Goal: Task Accomplishment & Management: Manage account settings

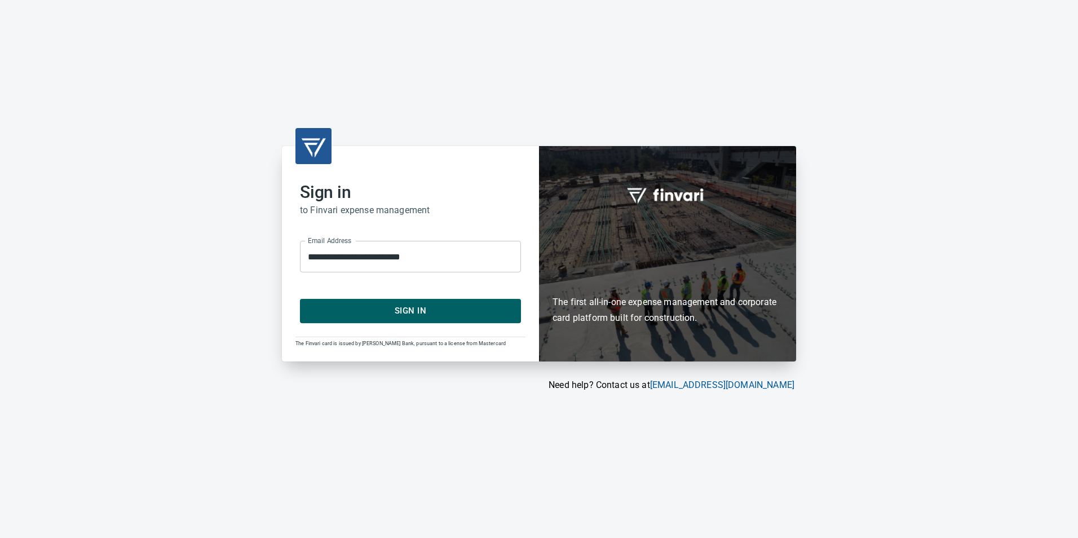
click at [506, 310] on span "Sign In" at bounding box center [410, 310] width 196 height 15
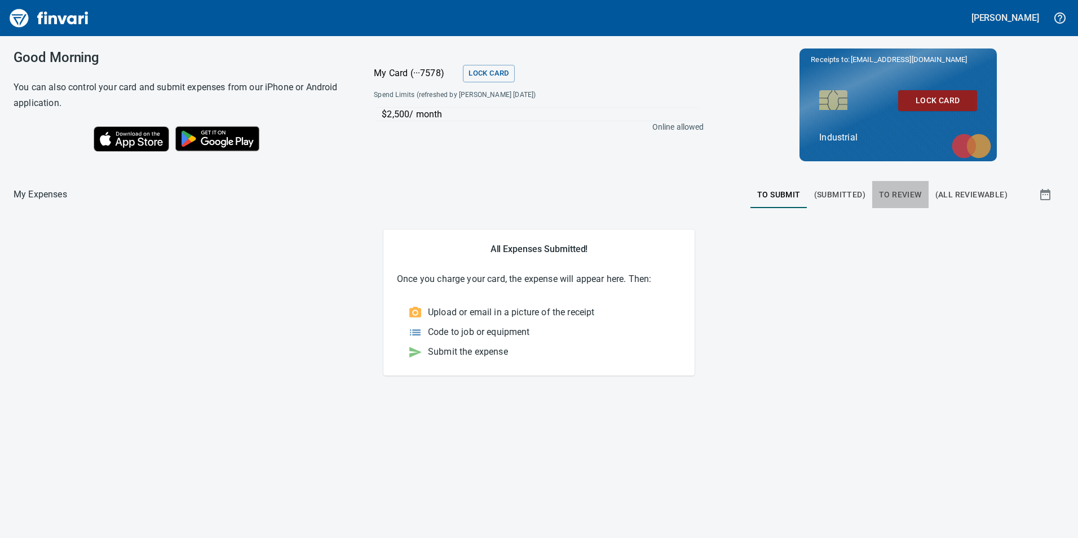
click at [880, 196] on span "To Review" at bounding box center [900, 195] width 43 height 14
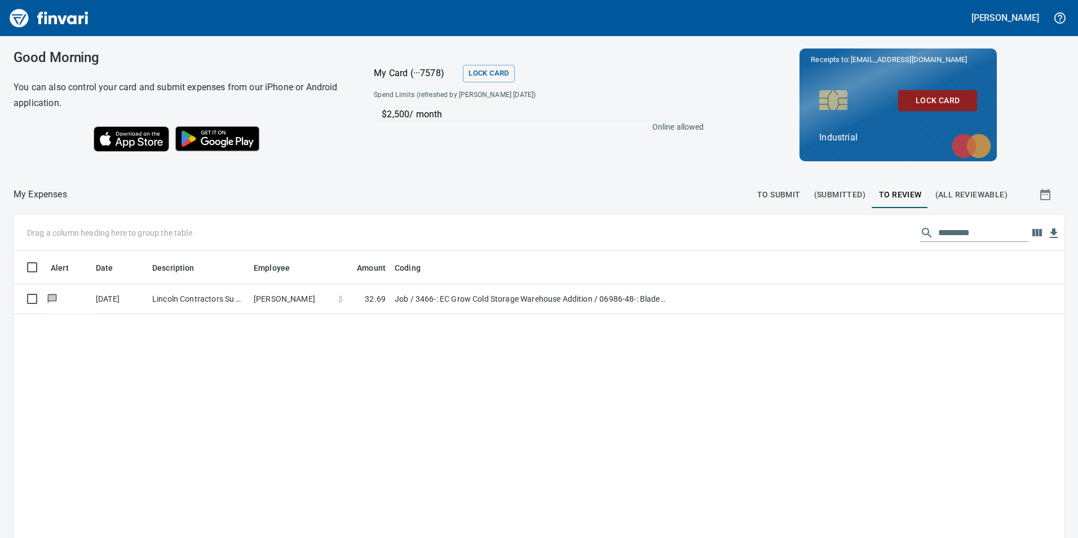
scroll to position [405, 1034]
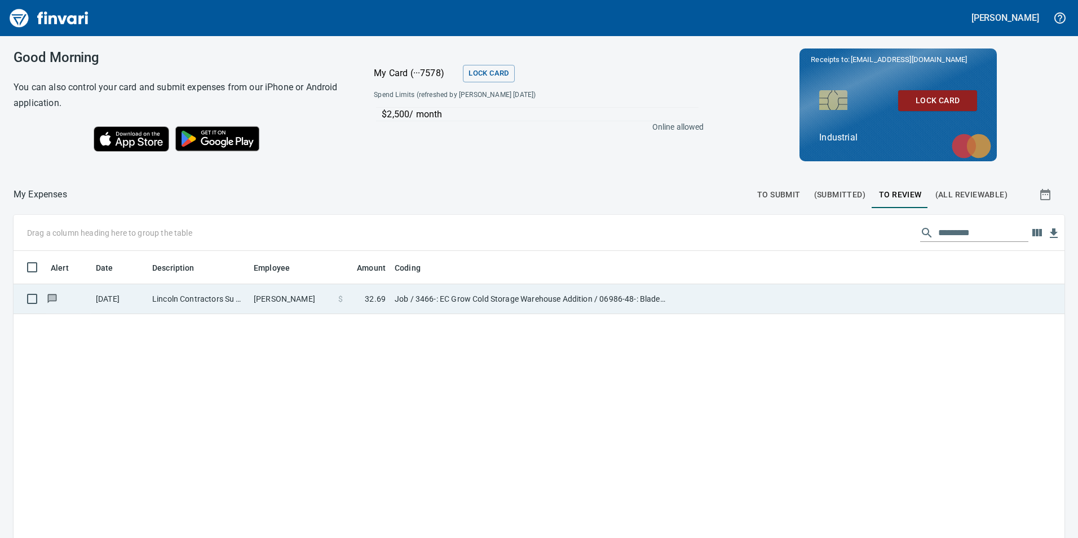
click at [243, 302] on td "Lincoln Contractors Su Eau Claire WI" at bounding box center [198, 299] width 101 height 30
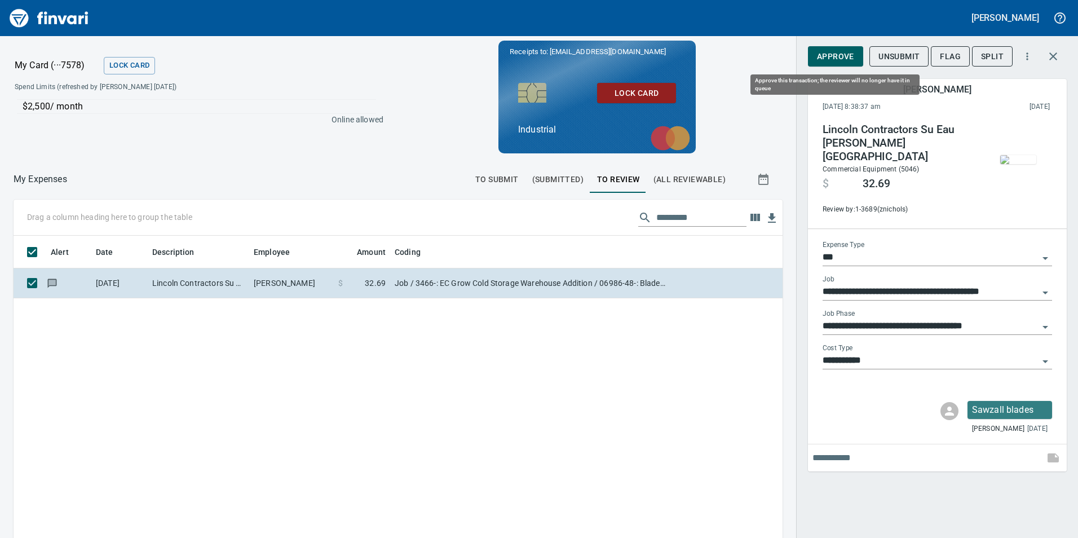
scroll to position [405, 752]
click at [835, 56] on span "Approve" at bounding box center [835, 57] width 37 height 14
